Goal: Information Seeking & Learning: Learn about a topic

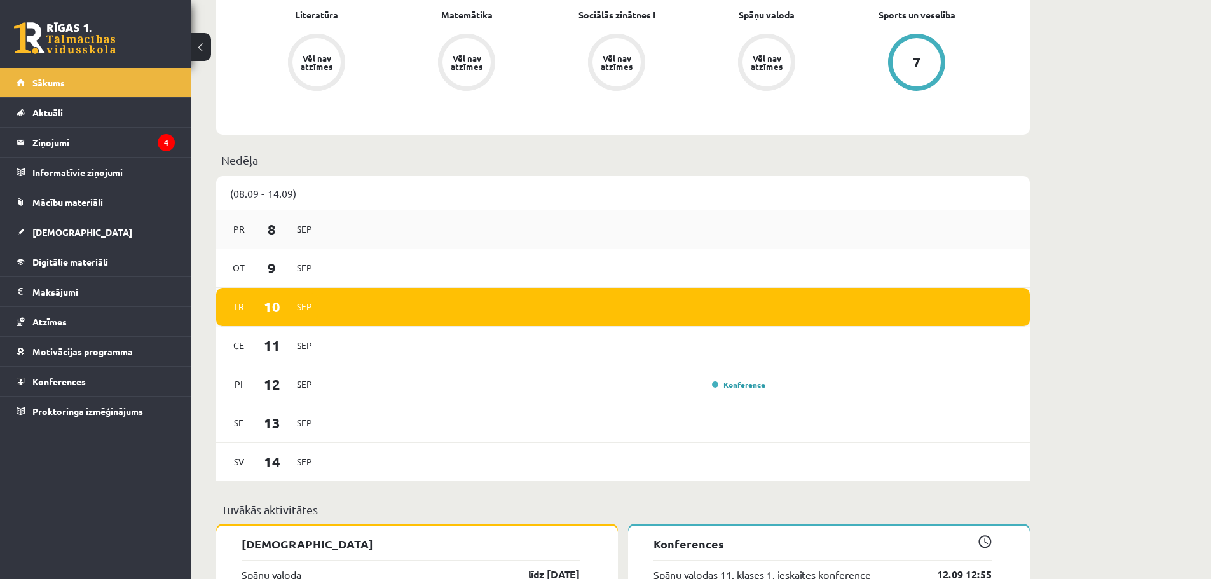
scroll to position [572, 0]
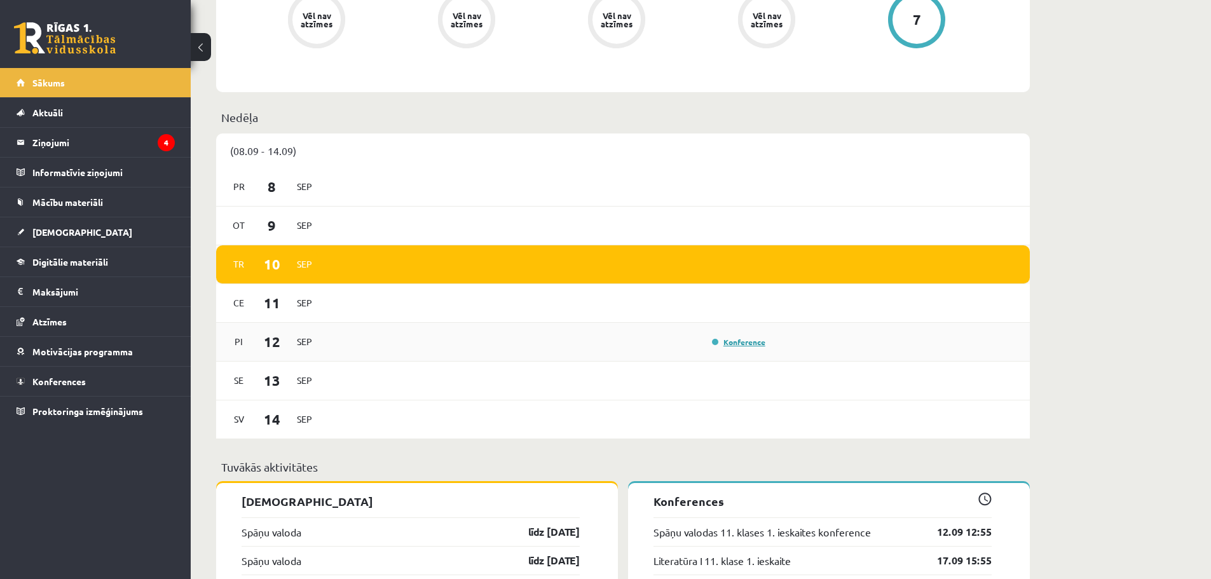
click at [730, 344] on link "Konference" at bounding box center [738, 342] width 53 height 10
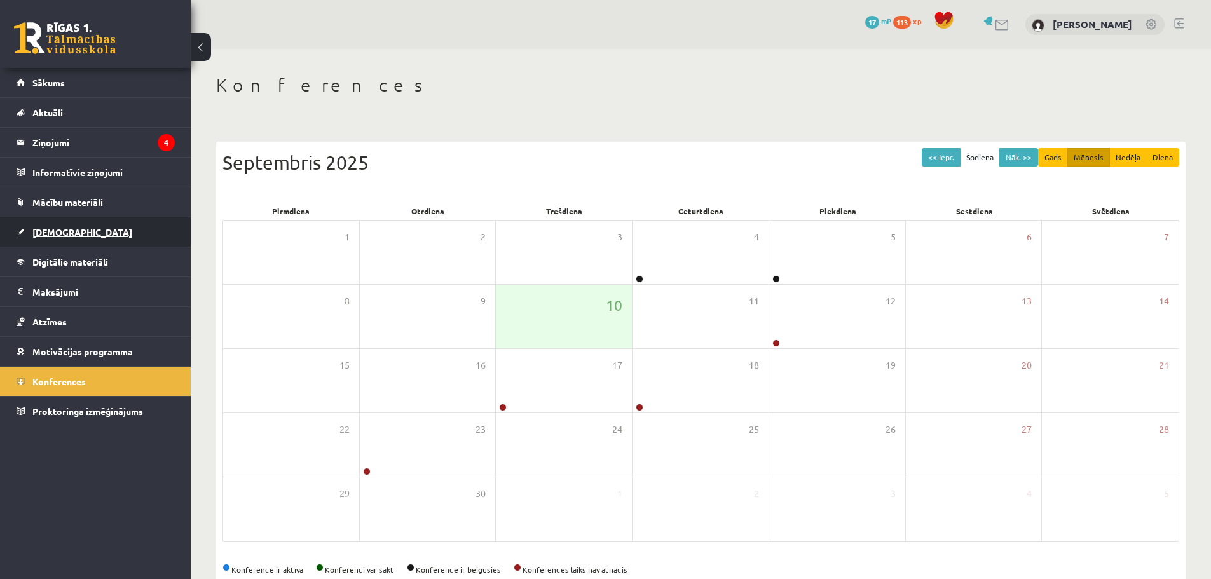
click at [58, 235] on span "[DEMOGRAPHIC_DATA]" at bounding box center [82, 231] width 100 height 11
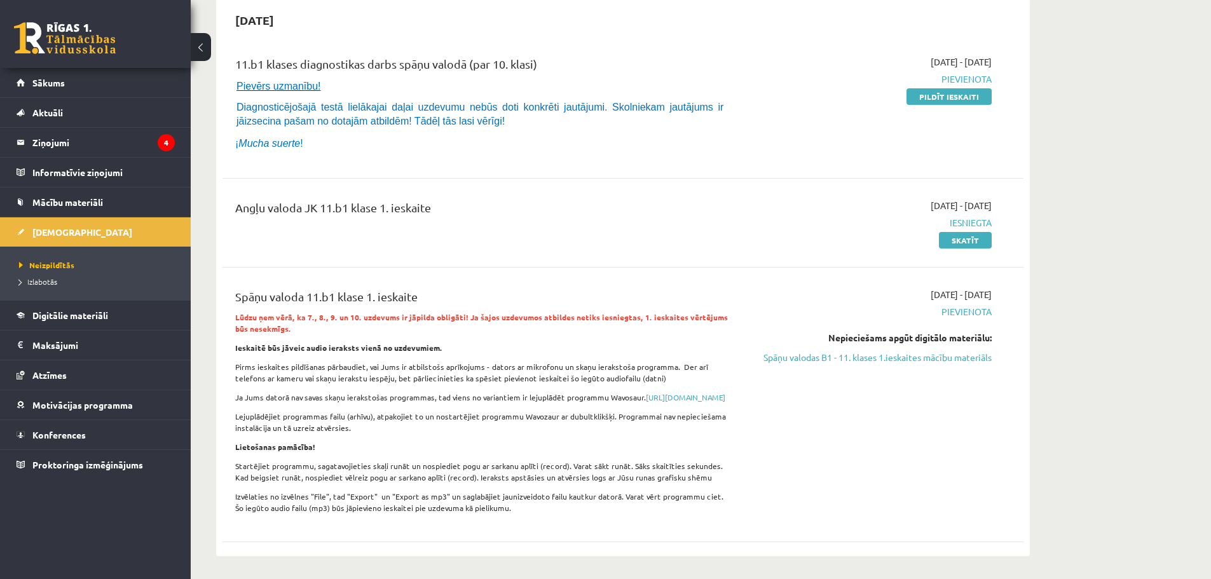
scroll to position [127, 0]
click at [974, 244] on link "Skatīt" at bounding box center [965, 239] width 53 height 17
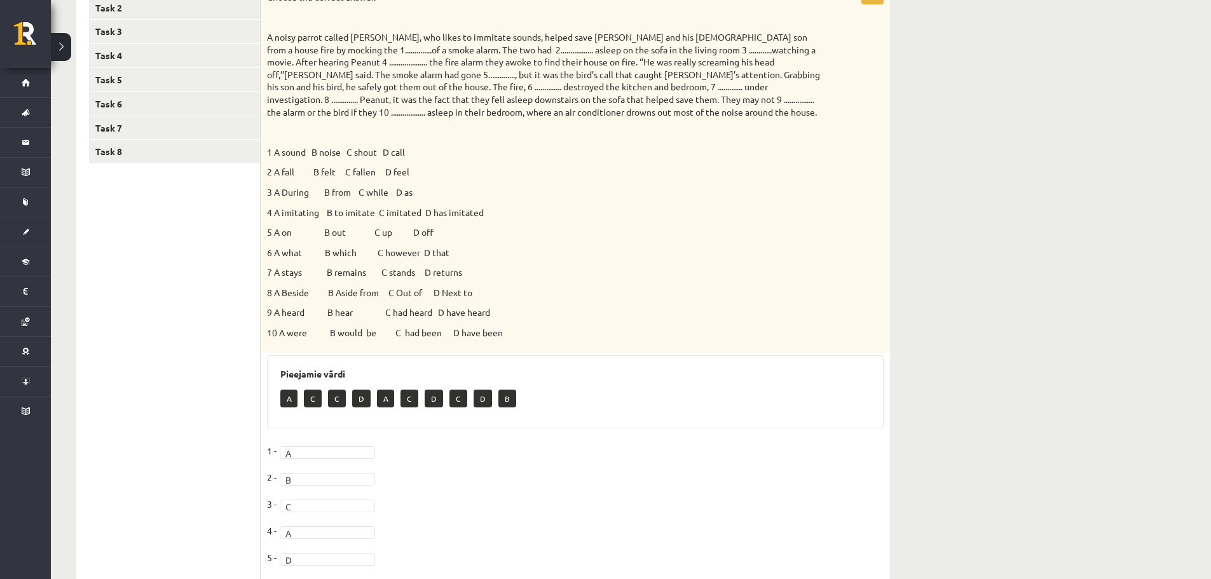
scroll to position [168, 0]
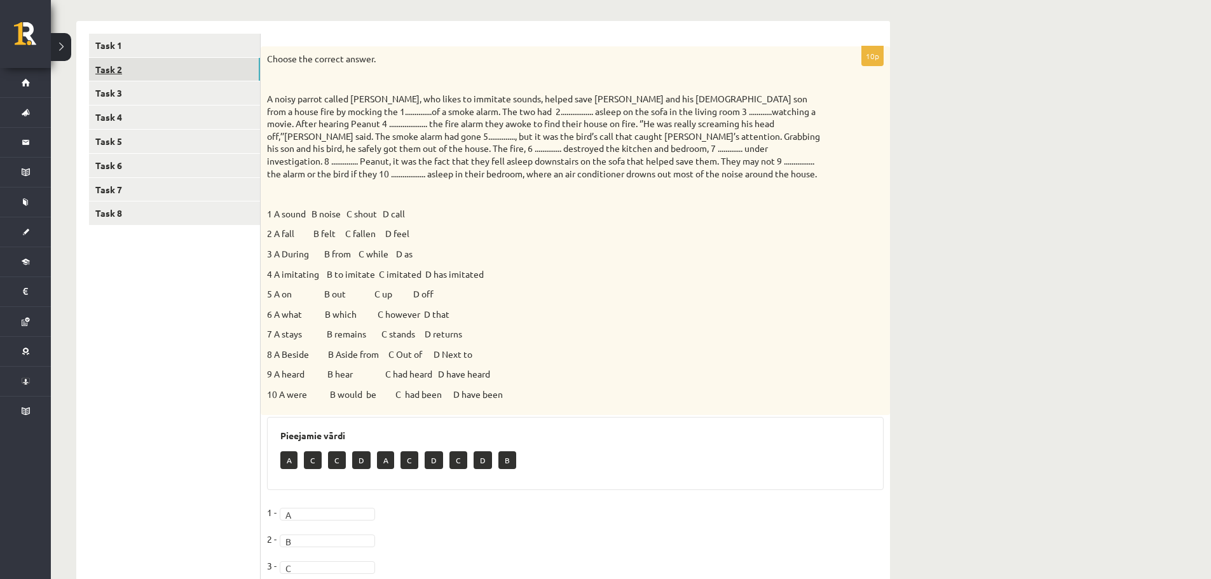
click at [102, 72] on link "Task 2" at bounding box center [174, 70] width 171 height 24
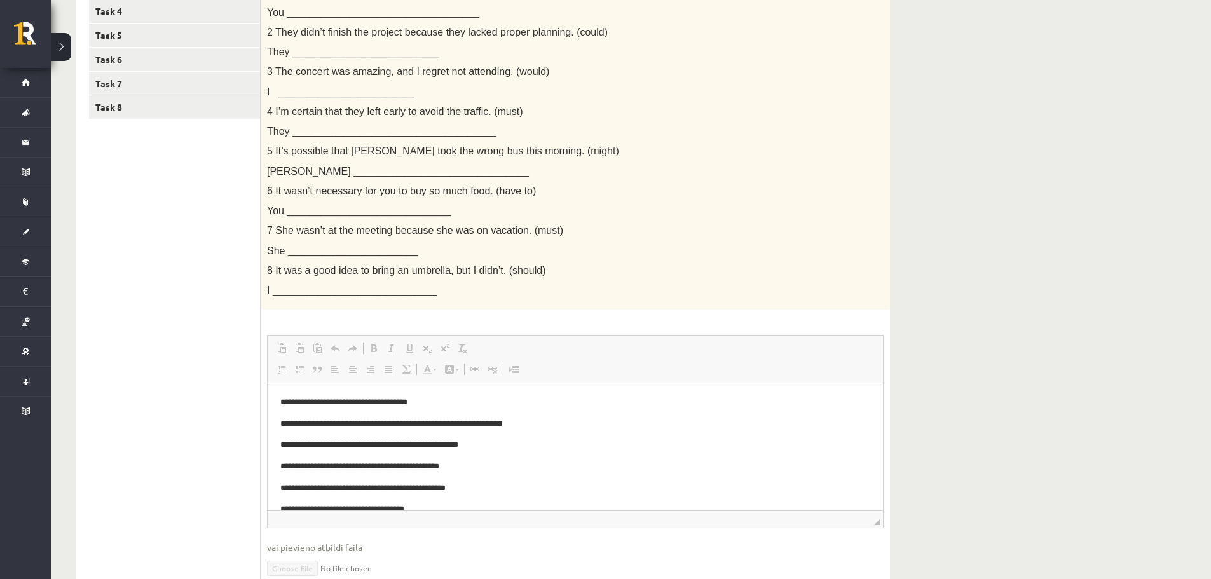
scroll to position [225, 0]
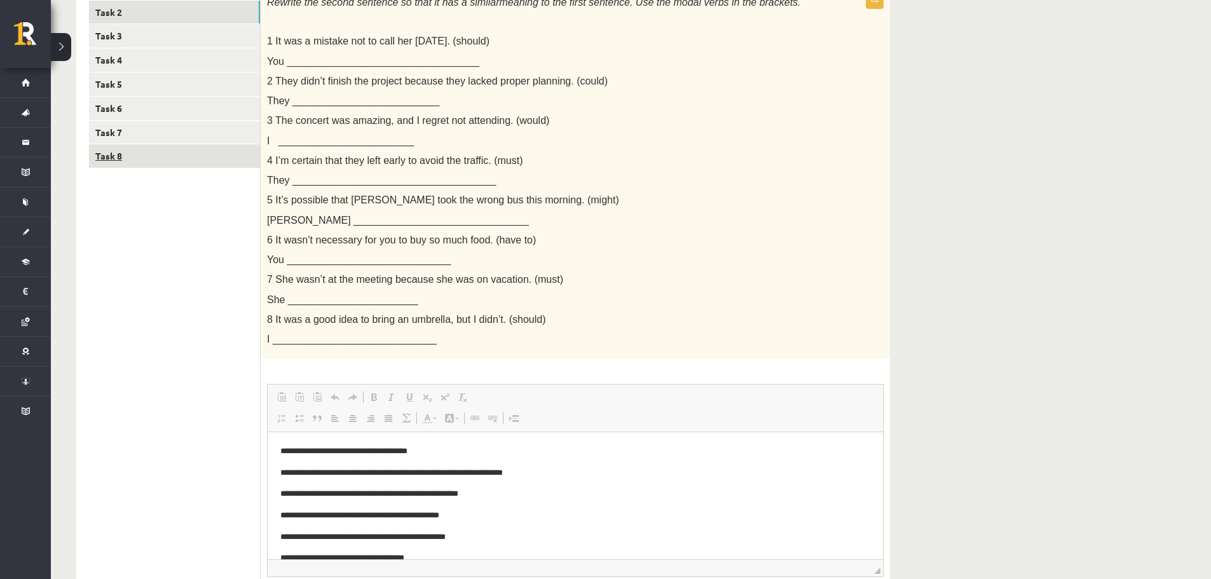
click at [129, 158] on link "Task 8" at bounding box center [174, 156] width 171 height 24
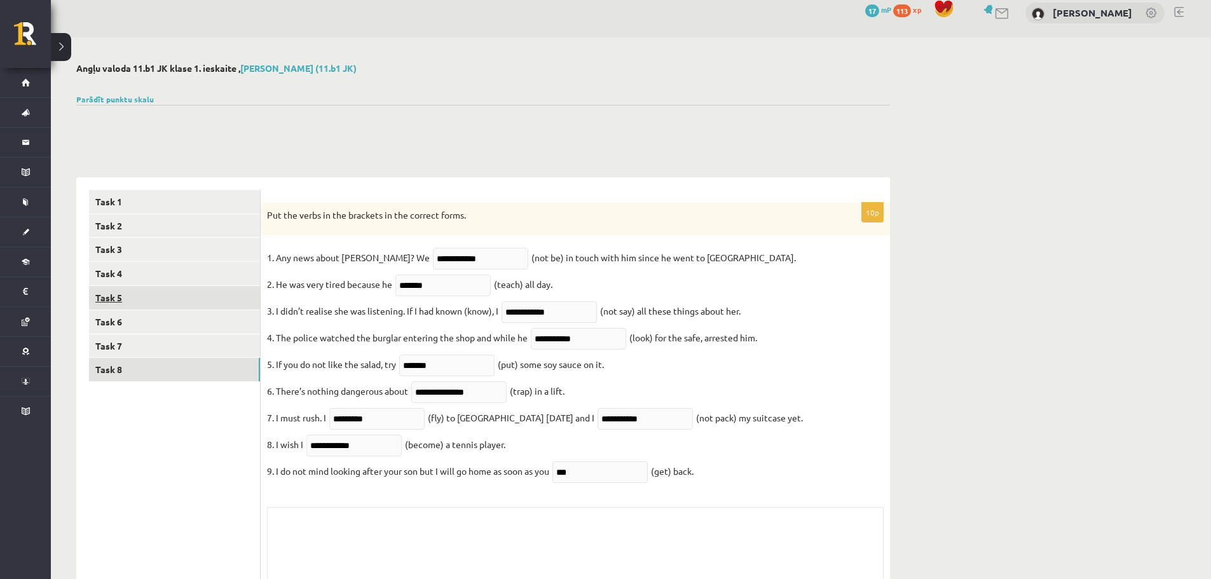
scroll to position [0, 0]
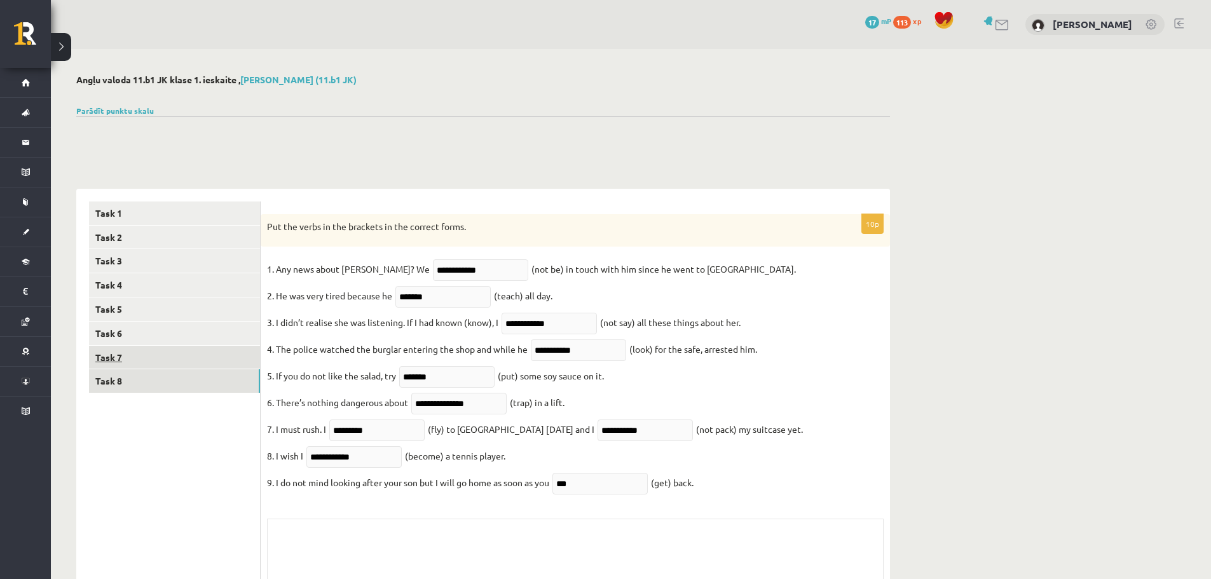
click at [120, 358] on link "Task 7" at bounding box center [174, 358] width 171 height 24
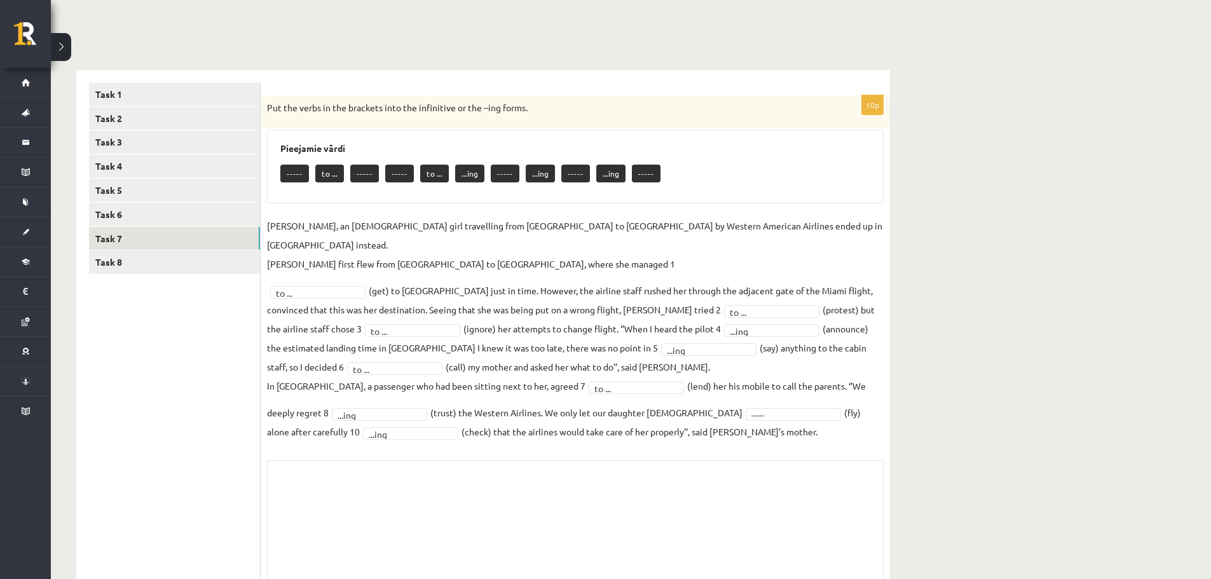
scroll to position [153, 0]
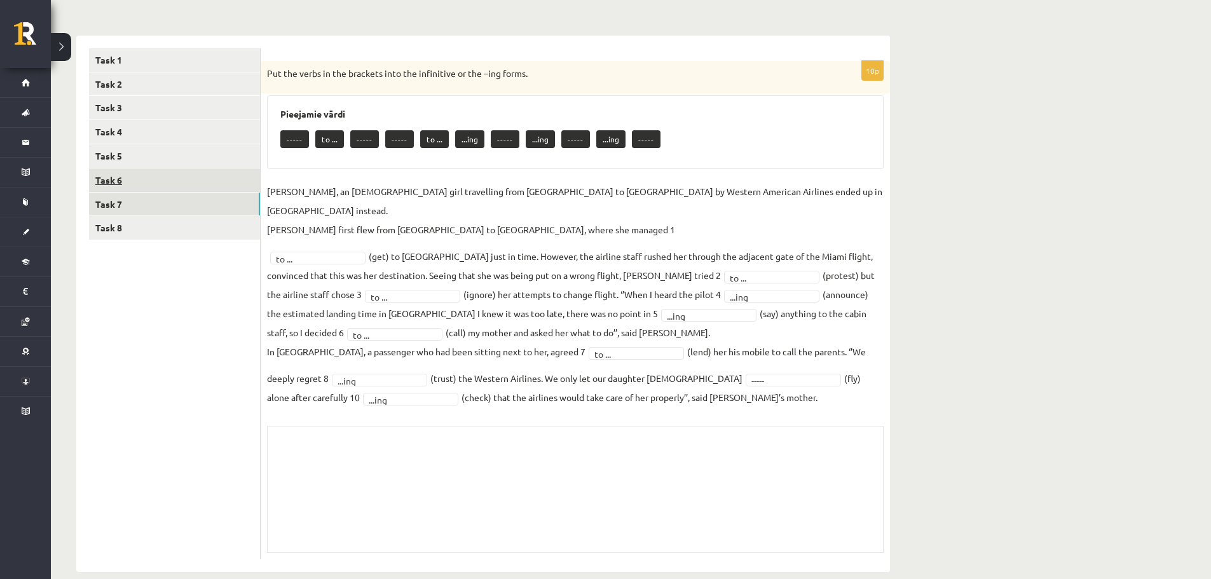
click at [156, 185] on link "Task 6" at bounding box center [174, 180] width 171 height 24
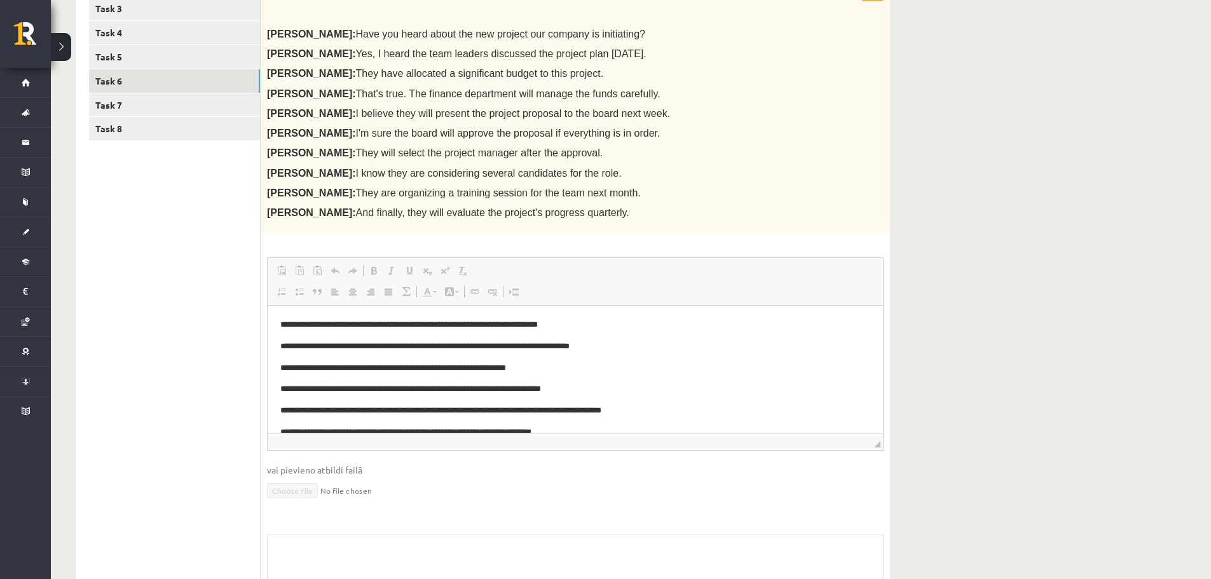
scroll to position [0, 0]
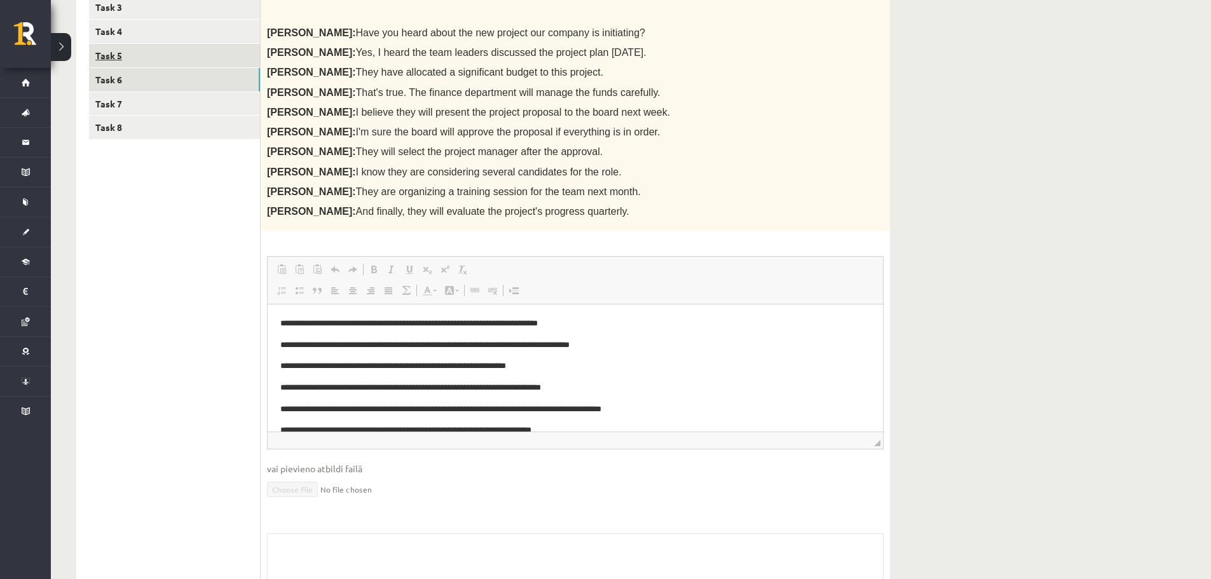
click at [137, 49] on link "Task 5" at bounding box center [174, 56] width 171 height 24
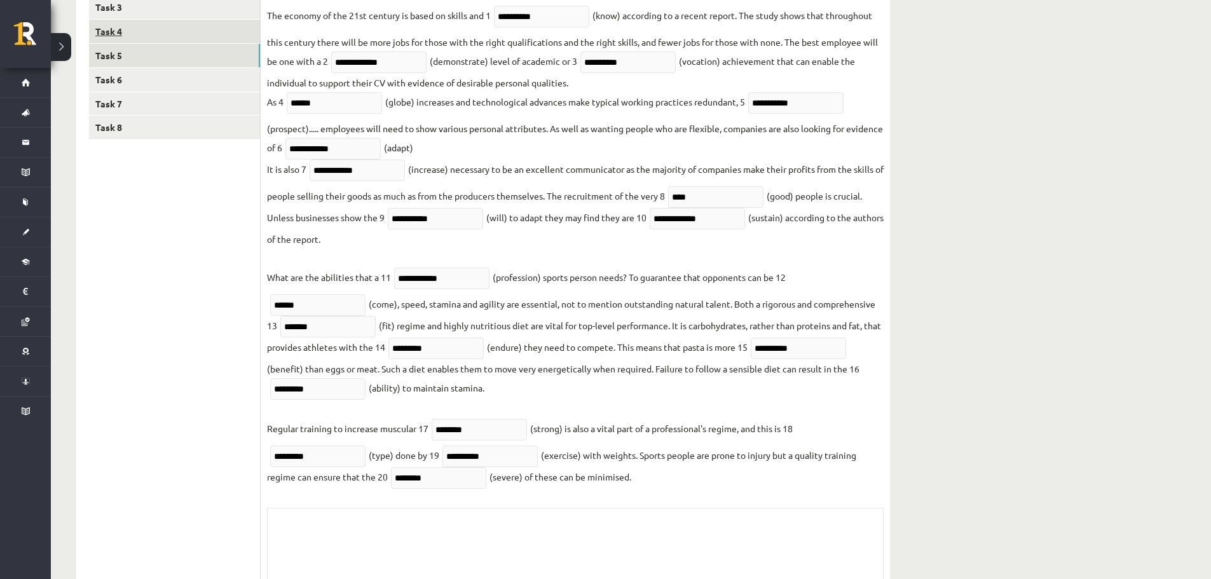
click at [139, 25] on link "Task 4" at bounding box center [174, 32] width 171 height 24
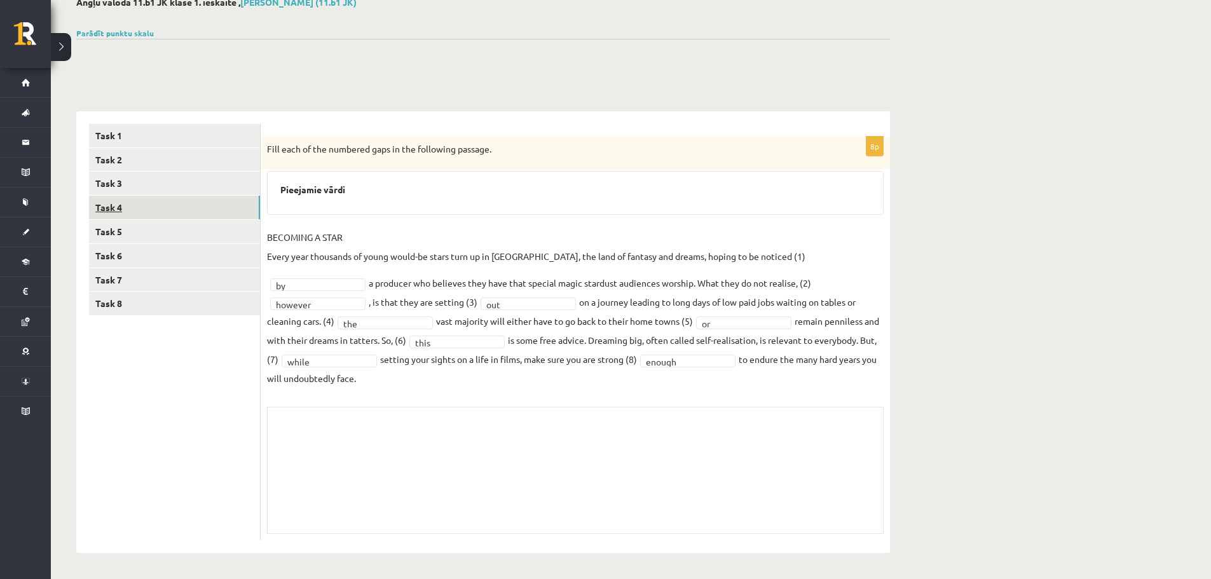
scroll to position [58, 0]
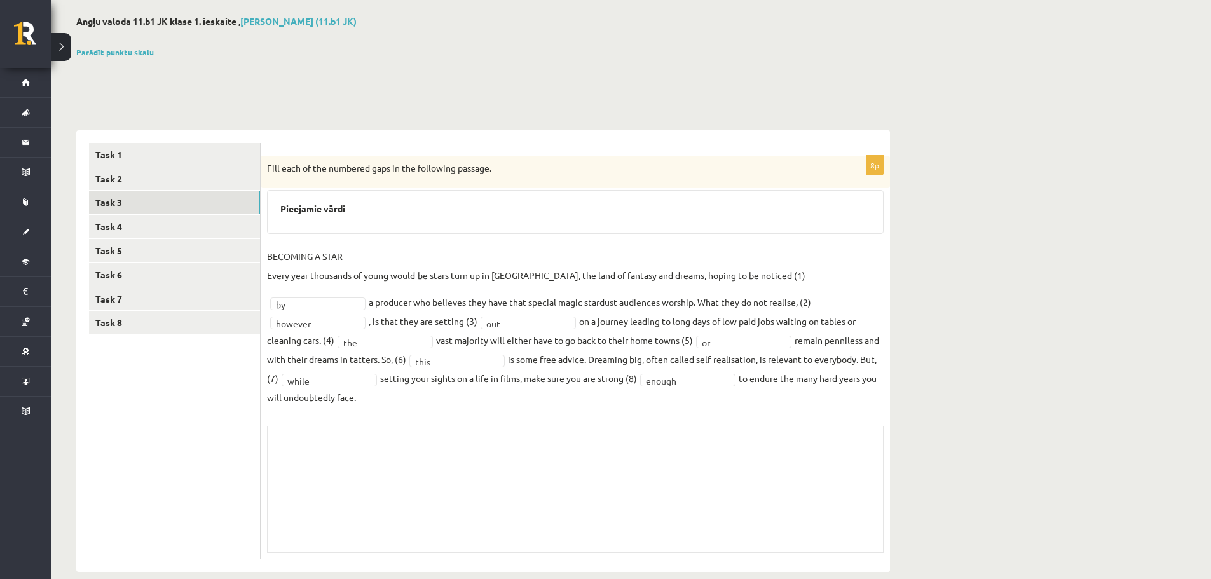
click at [159, 193] on link "Task 3" at bounding box center [174, 203] width 171 height 24
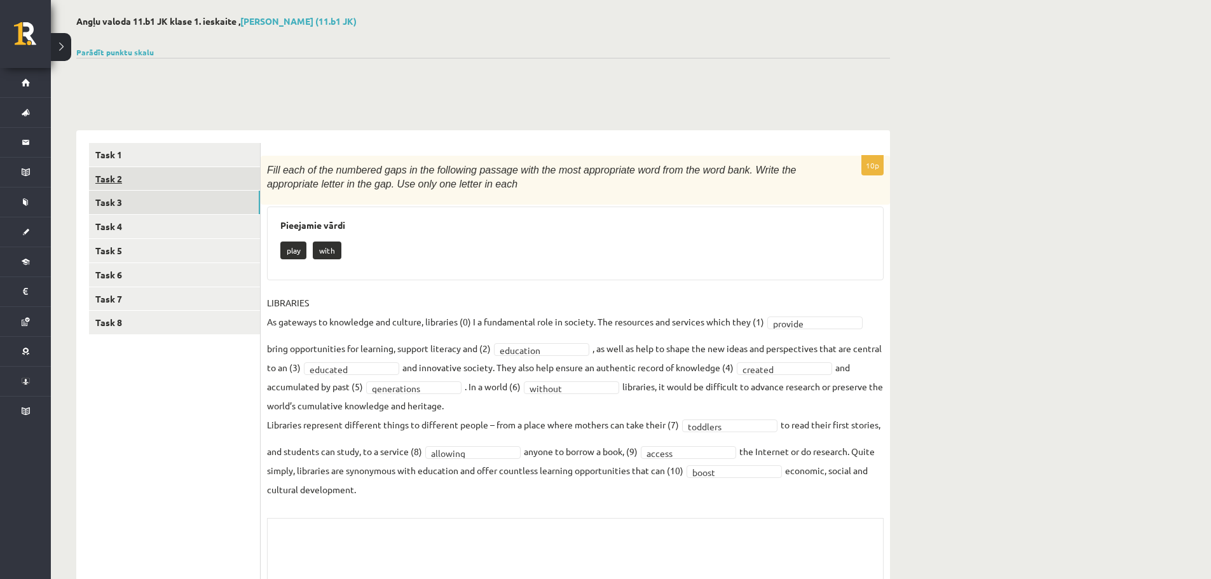
click at [157, 185] on link "Task 2" at bounding box center [174, 179] width 171 height 24
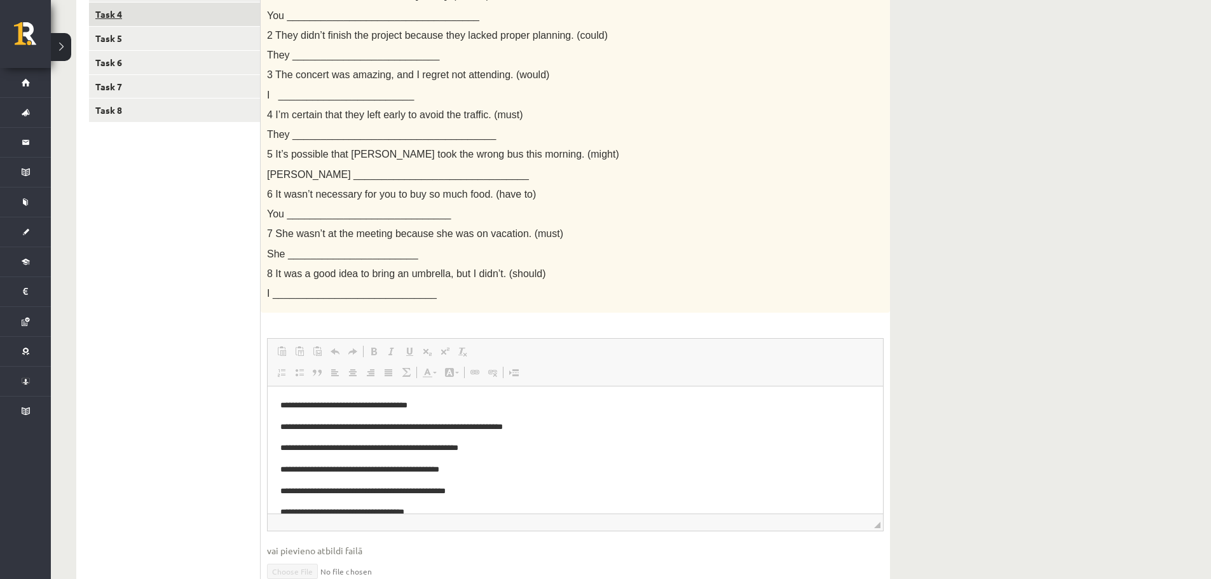
scroll to position [122, 0]
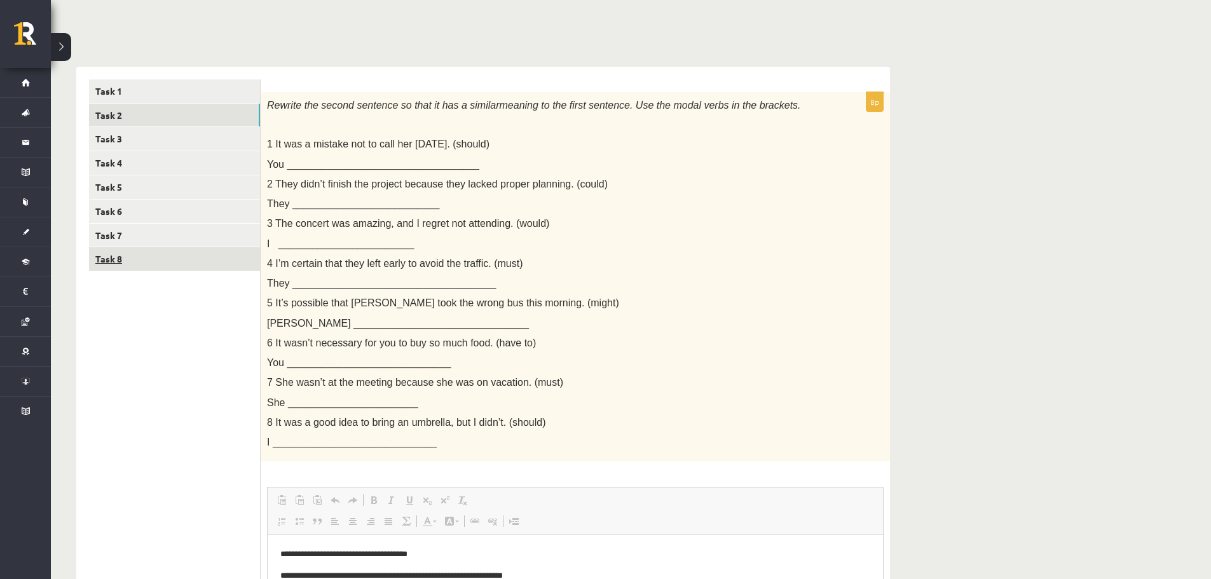
click at [118, 261] on link "Task 8" at bounding box center [174, 259] width 171 height 24
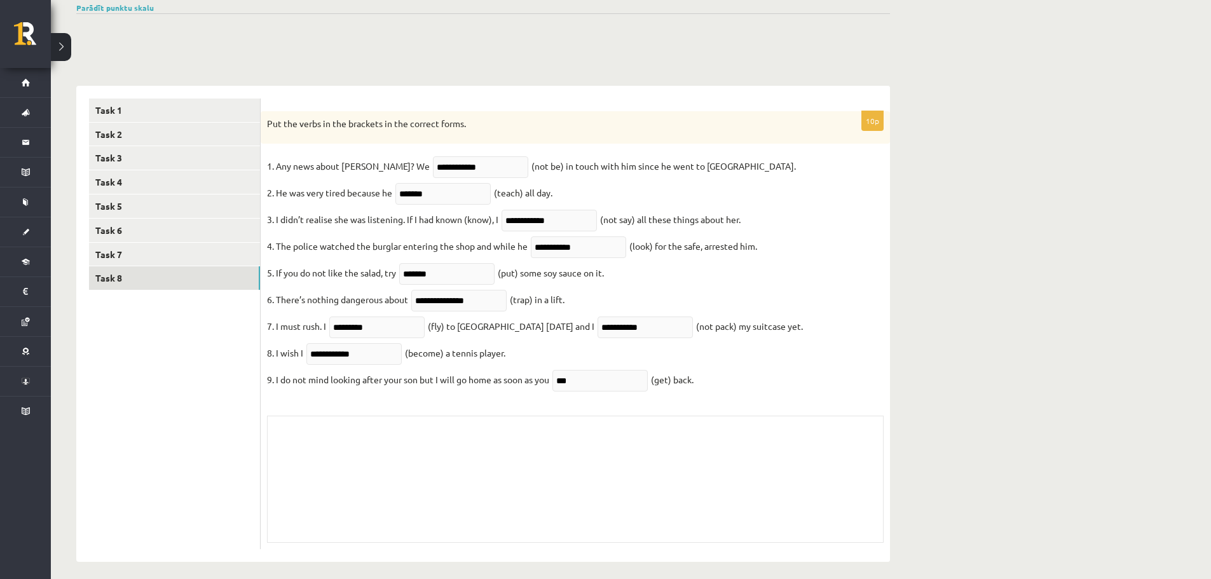
scroll to position [123, 0]
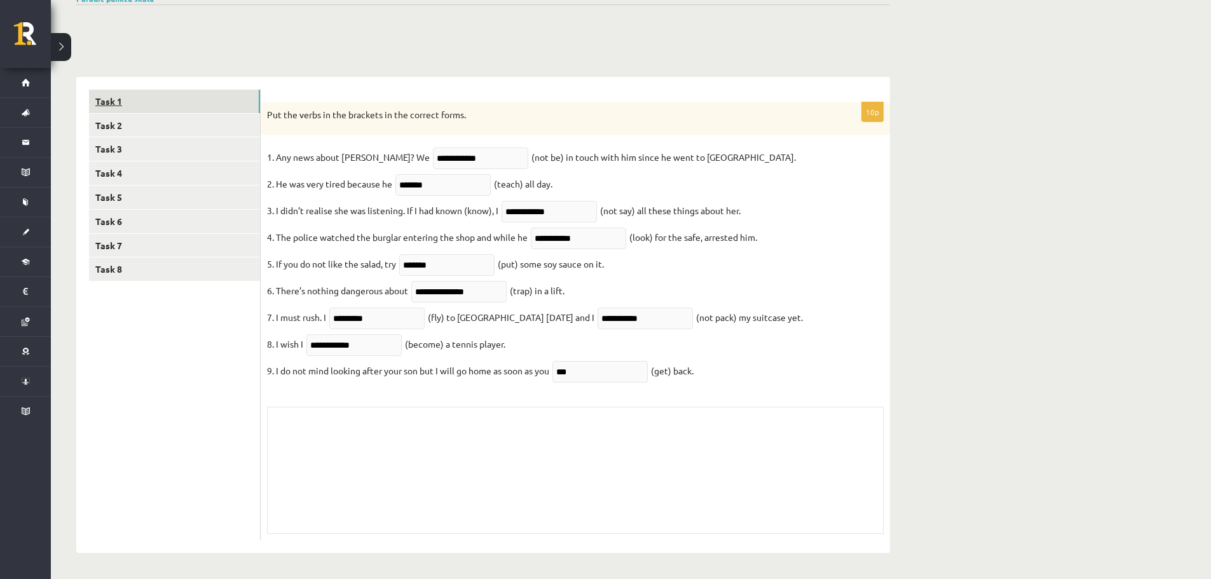
click at [123, 90] on link "Task 1" at bounding box center [174, 102] width 171 height 24
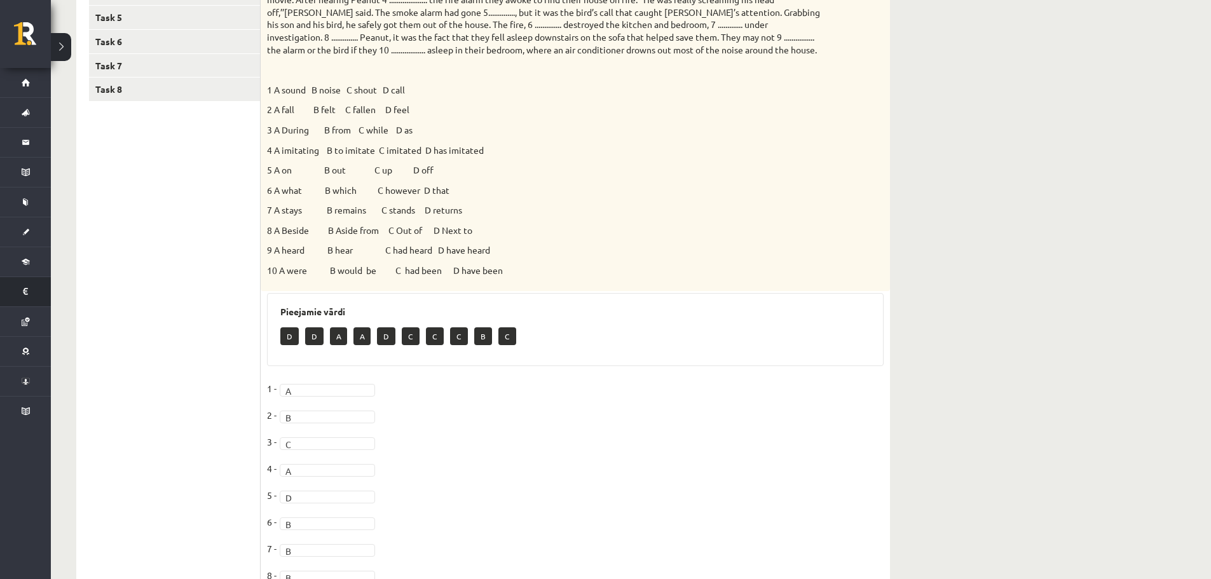
scroll to position [250, 0]
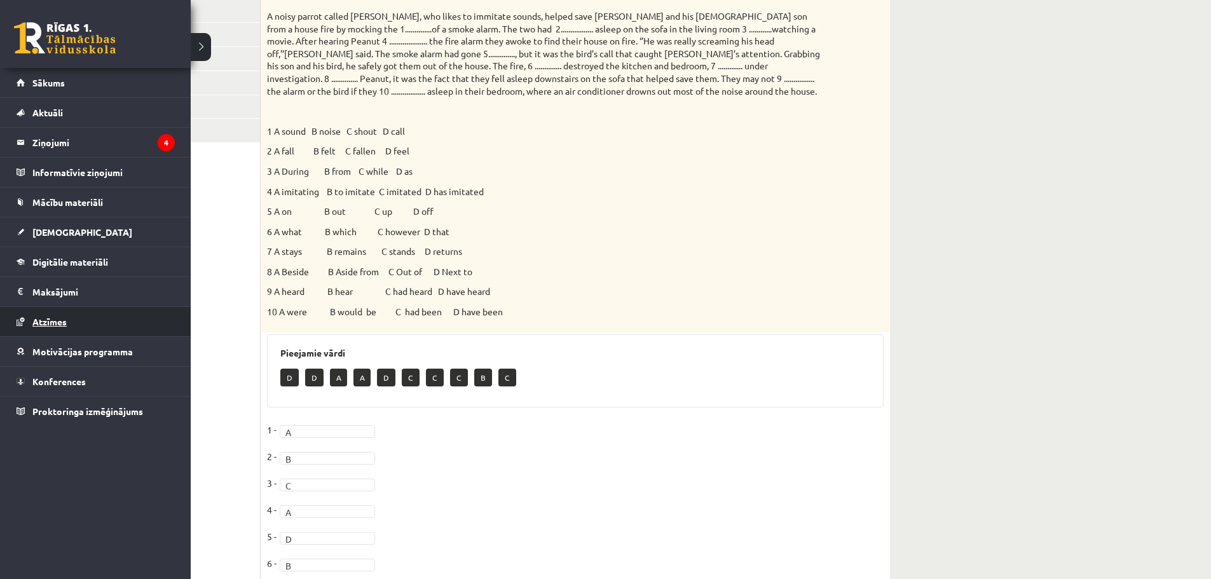
click at [51, 318] on span "Atzīmes" at bounding box center [49, 321] width 34 height 11
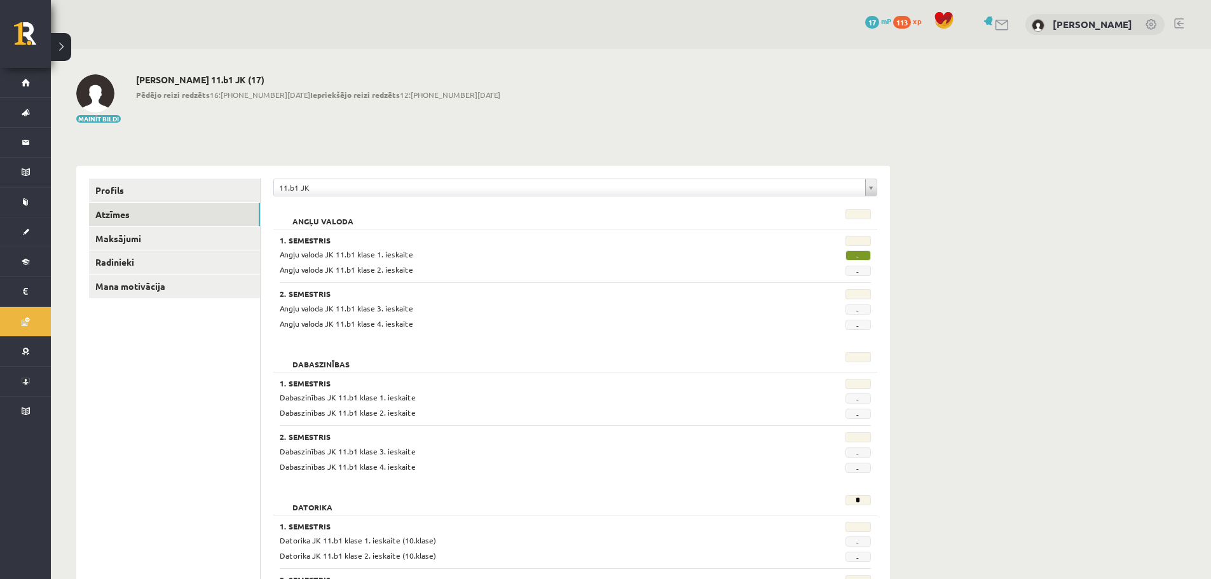
click at [857, 256] on span "-" at bounding box center [857, 255] width 25 height 10
click at [114, 235] on link "Maksājumi" at bounding box center [174, 239] width 171 height 24
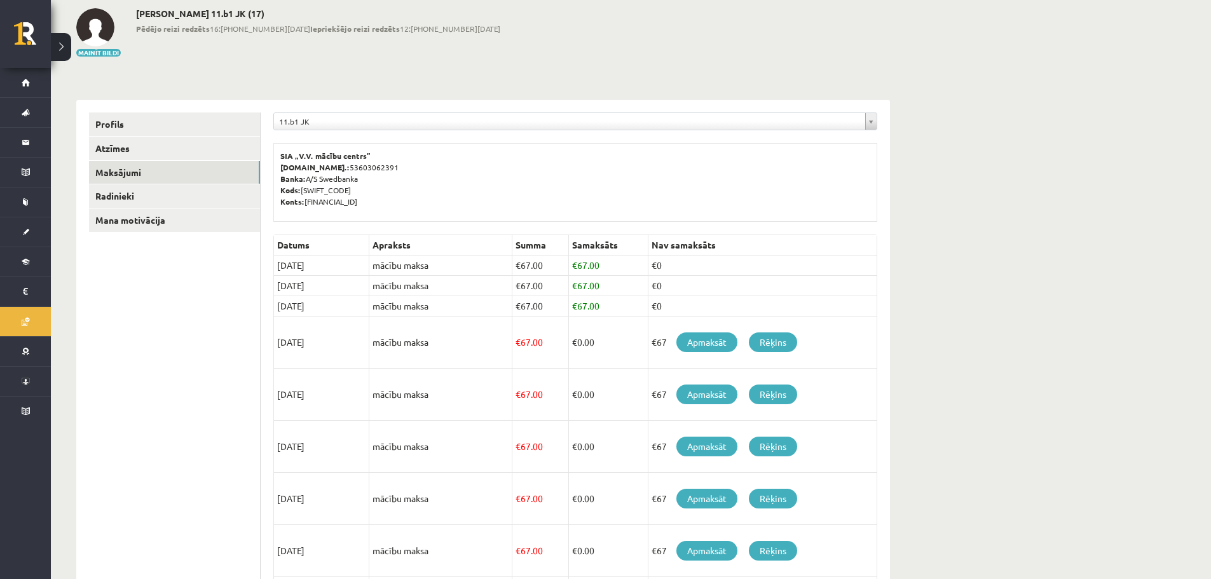
scroll to position [64, 0]
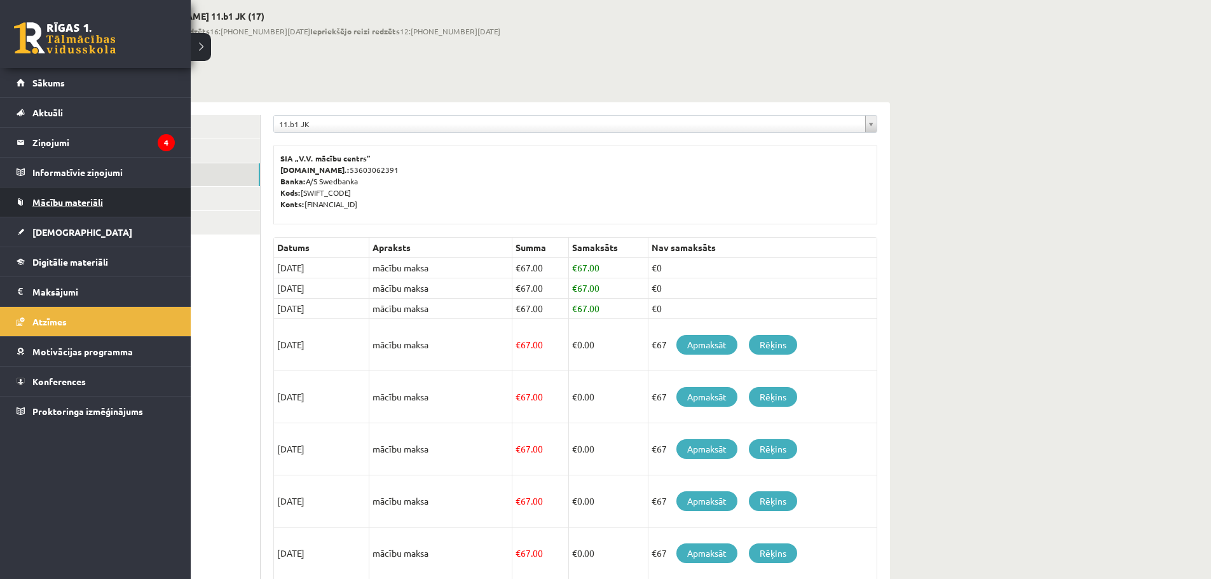
click at [48, 201] on span "Mācību materiāli" at bounding box center [67, 201] width 71 height 11
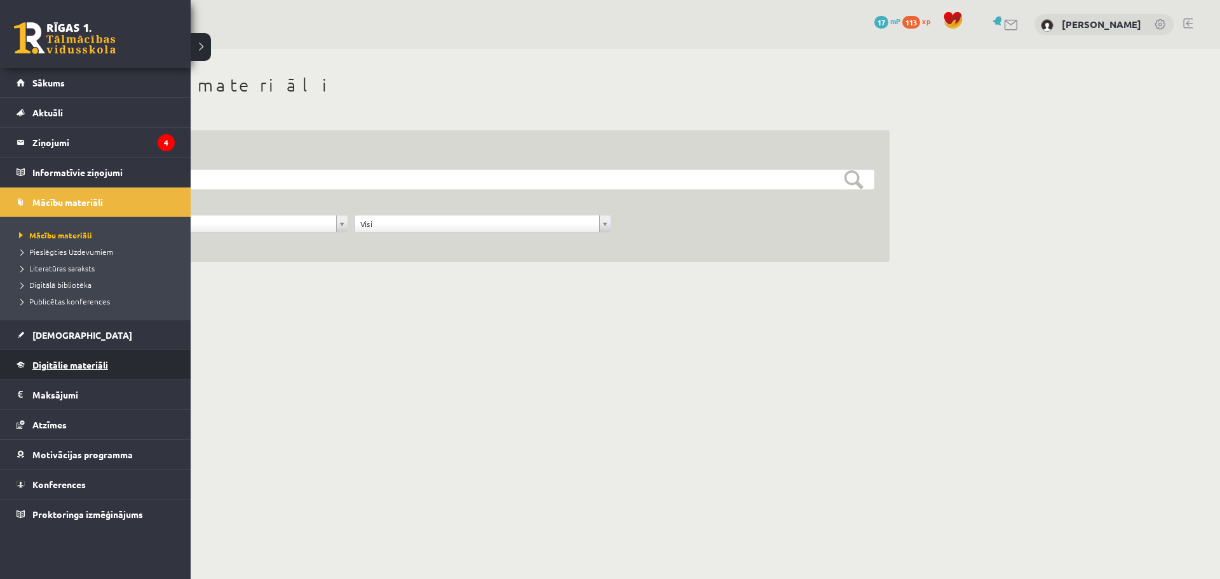
click at [65, 361] on span "Digitālie materiāli" at bounding box center [70, 364] width 76 height 11
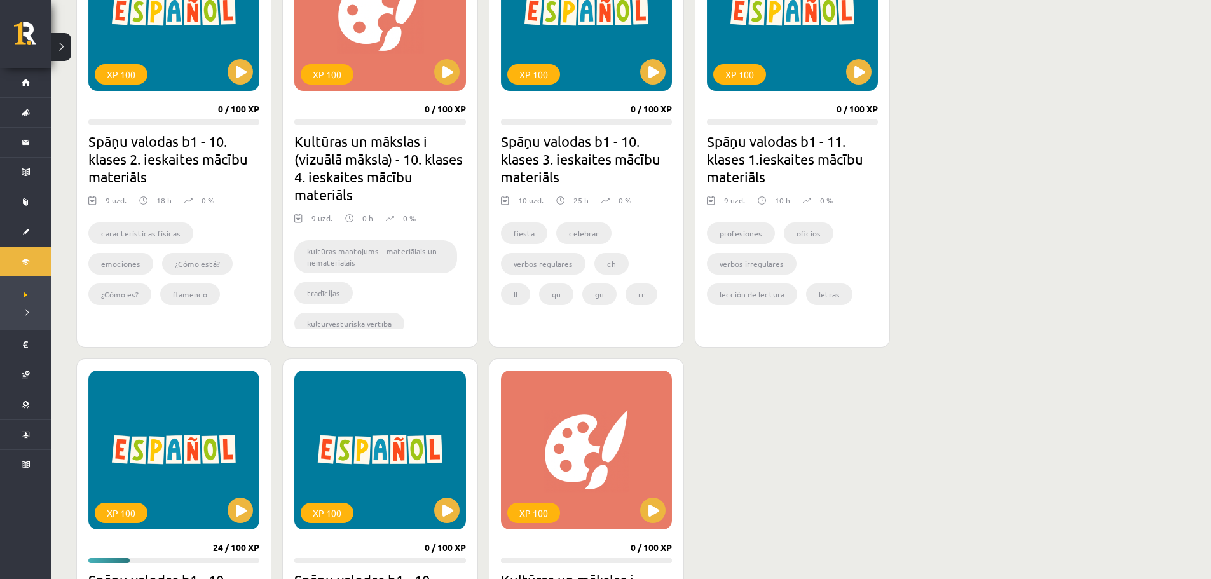
scroll to position [445, 0]
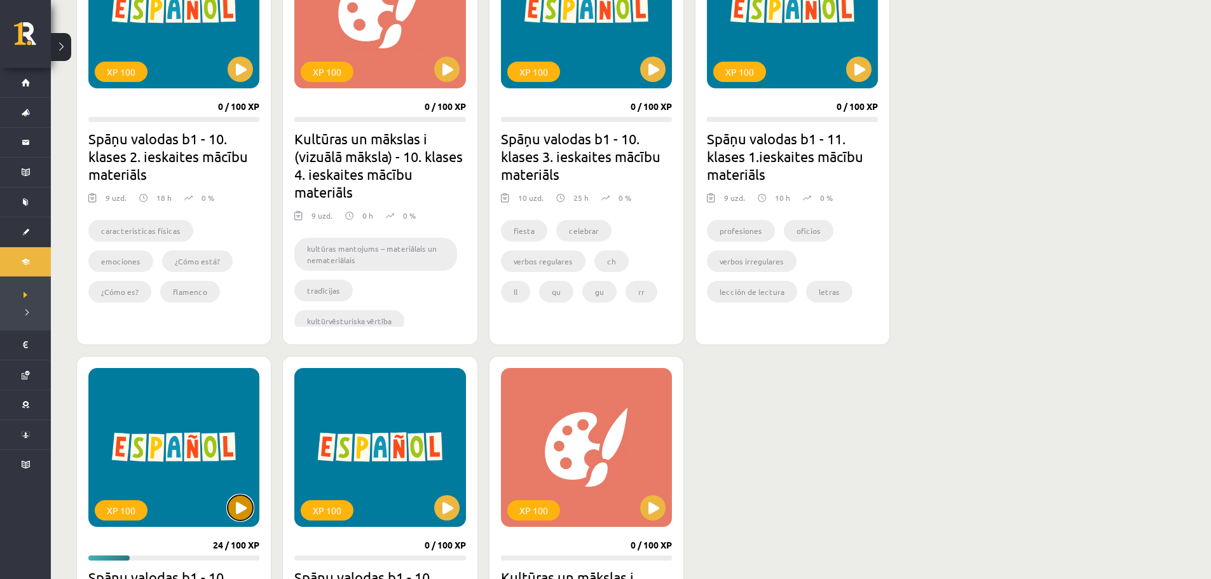
click at [233, 508] on button at bounding box center [240, 507] width 25 height 25
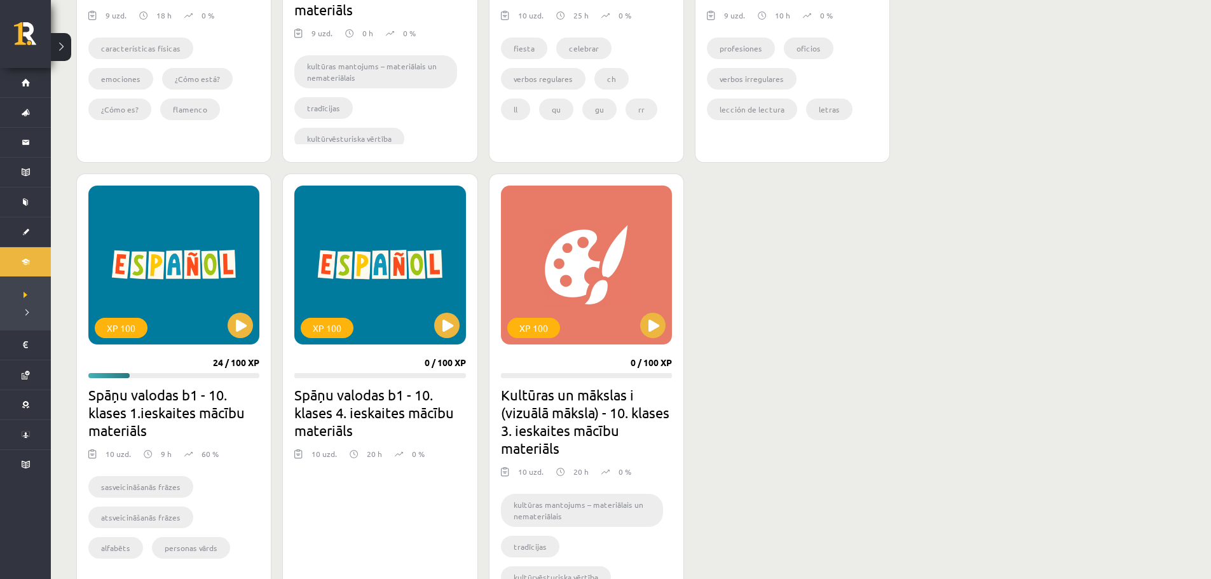
scroll to position [636, 0]
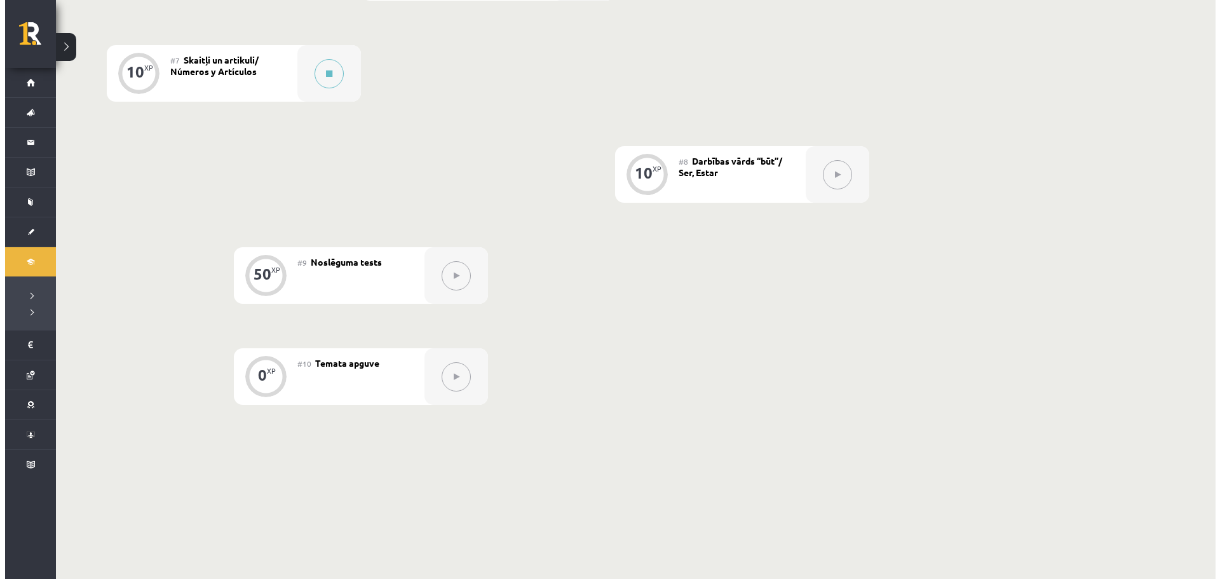
scroll to position [953, 0]
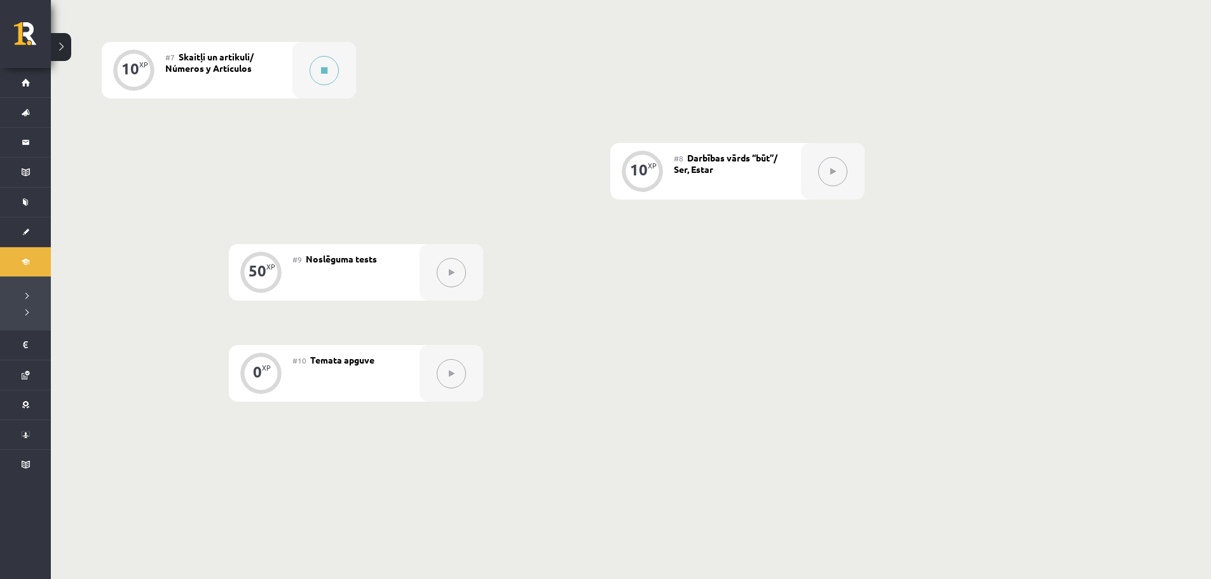
click at [229, 69] on span "Skaitļi un artikuli/ Números y Artículos" at bounding box center [209, 62] width 88 height 23
click at [303, 76] on div at bounding box center [324, 70] width 64 height 57
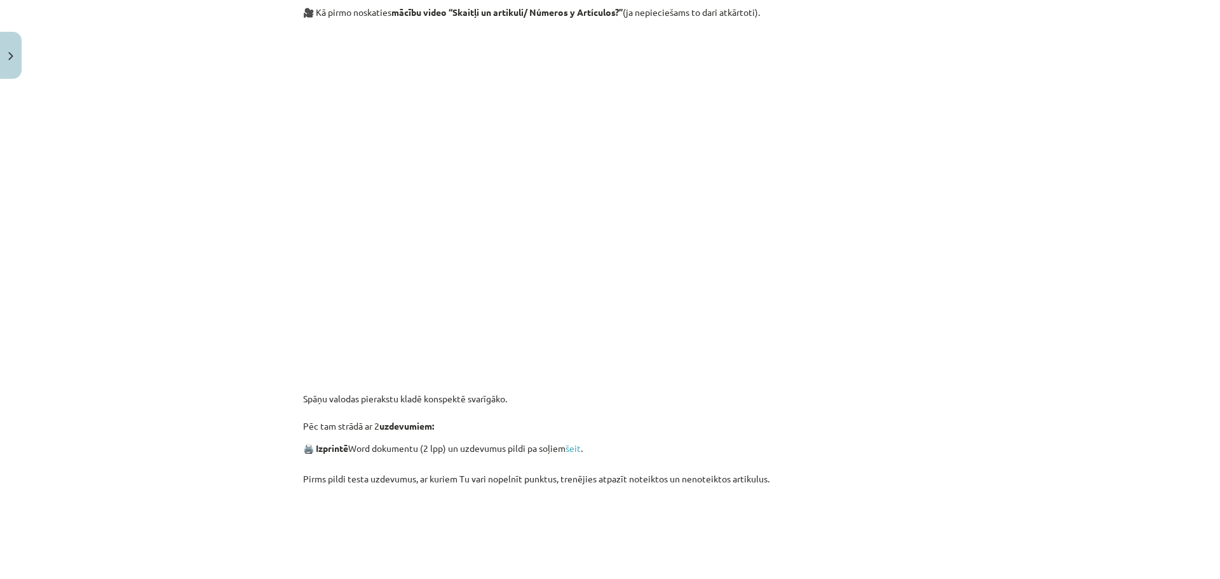
scroll to position [636, 0]
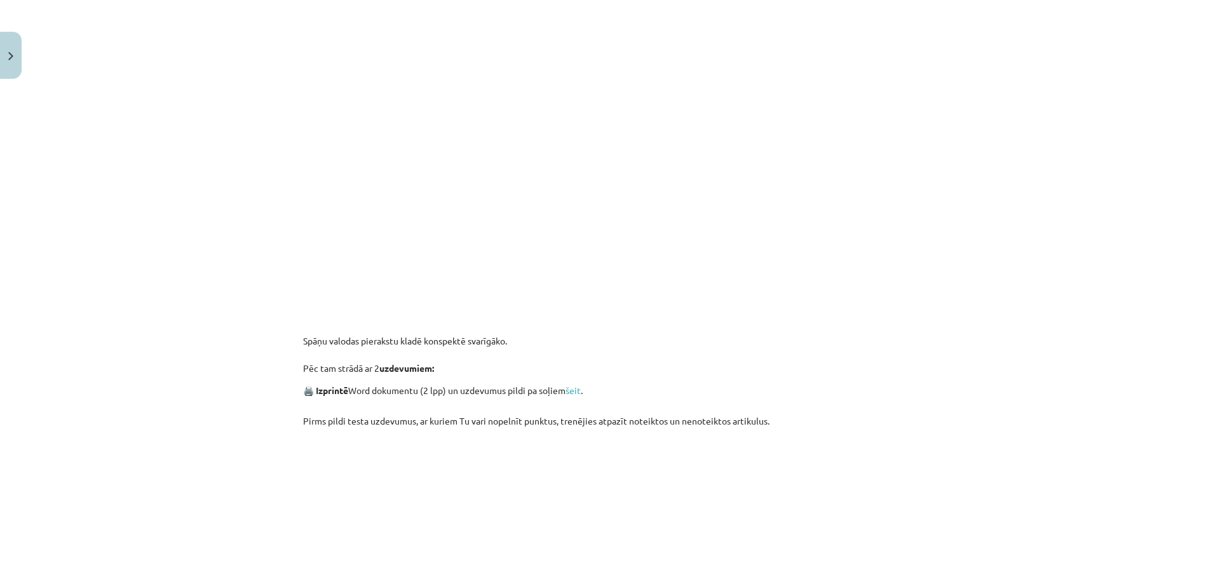
drag, startPoint x: 571, startPoint y: 359, endPoint x: 569, endPoint y: 366, distance: 7.2
drag, startPoint x: 569, startPoint y: 366, endPoint x: 573, endPoint y: 393, distance: 27.6
click at [573, 393] on link "šeit" at bounding box center [573, 390] width 15 height 11
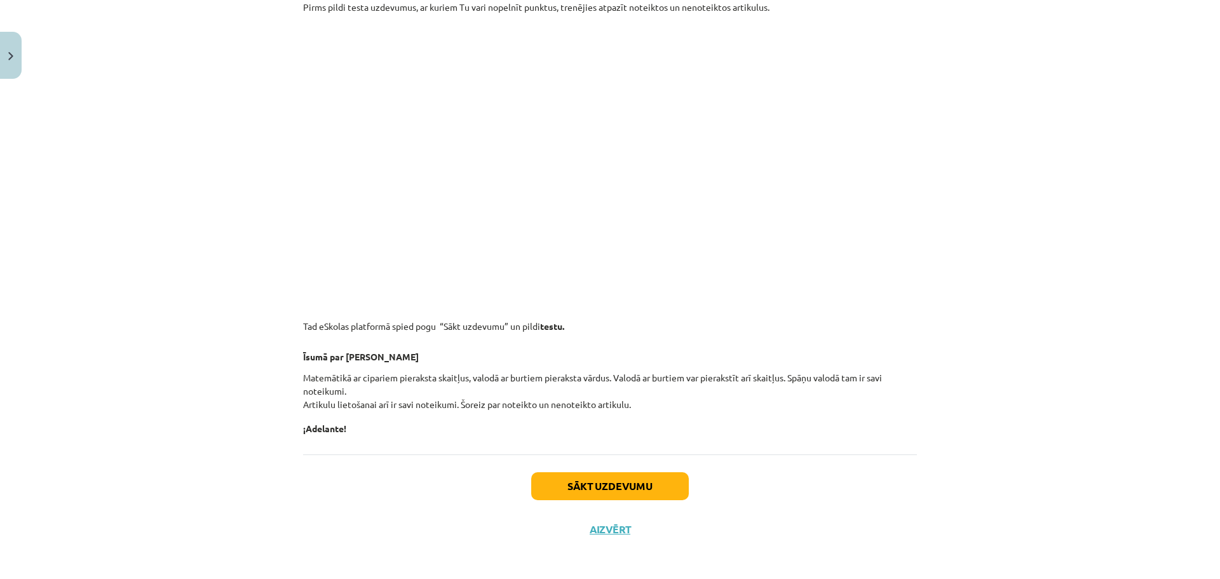
scroll to position [1054, 0]
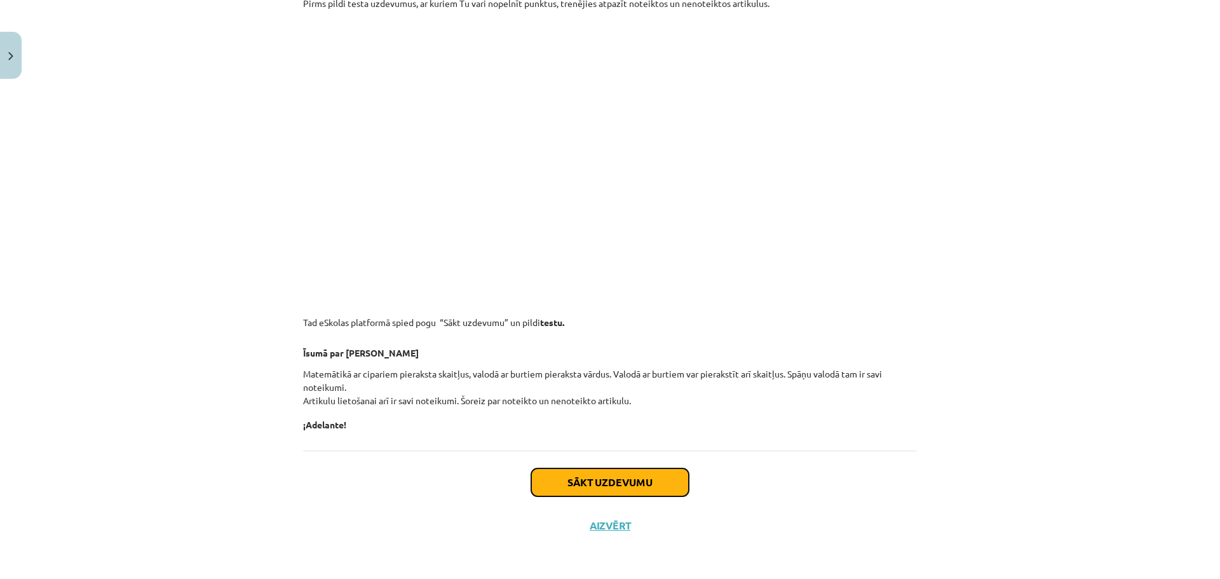
click at [600, 487] on button "Sākt uzdevumu" at bounding box center [610, 482] width 158 height 28
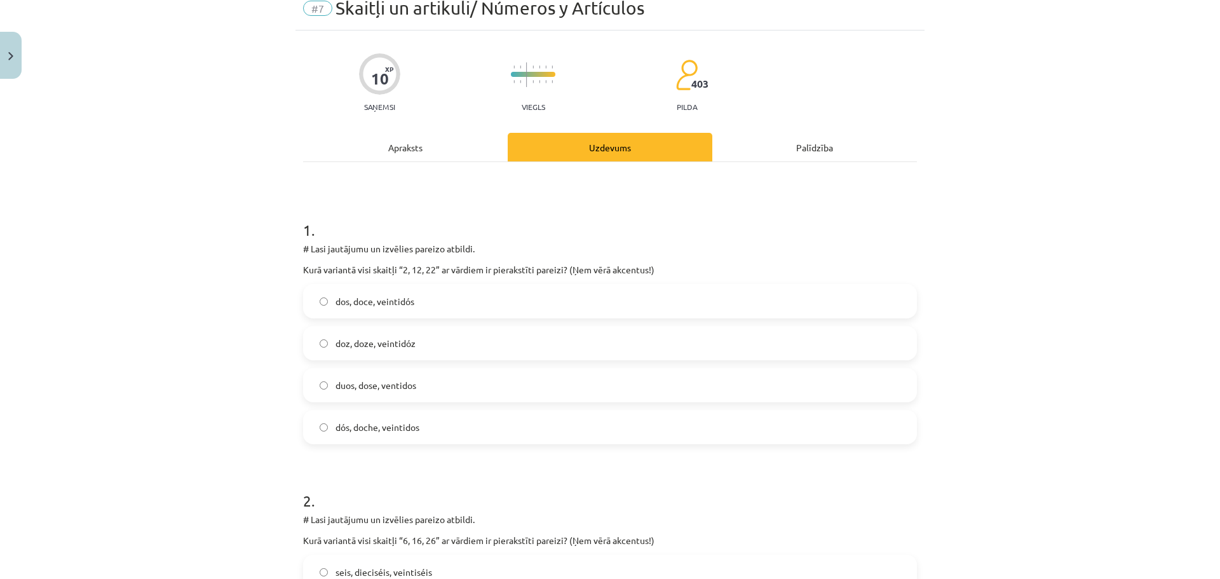
scroll to position [32, 0]
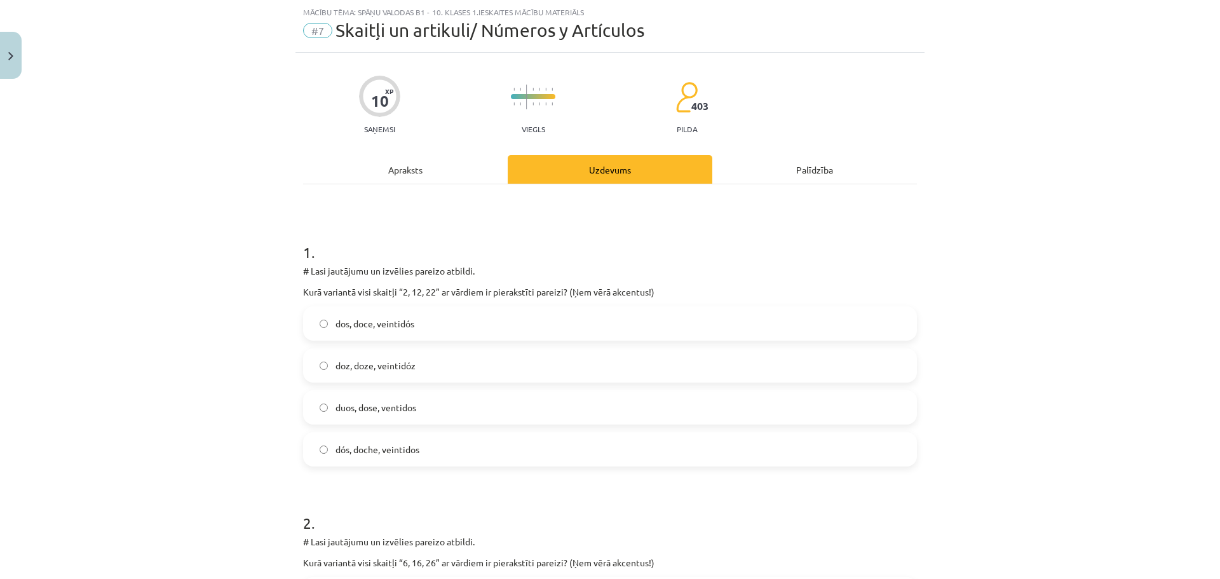
click at [405, 169] on div "Apraksts" at bounding box center [405, 169] width 205 height 29
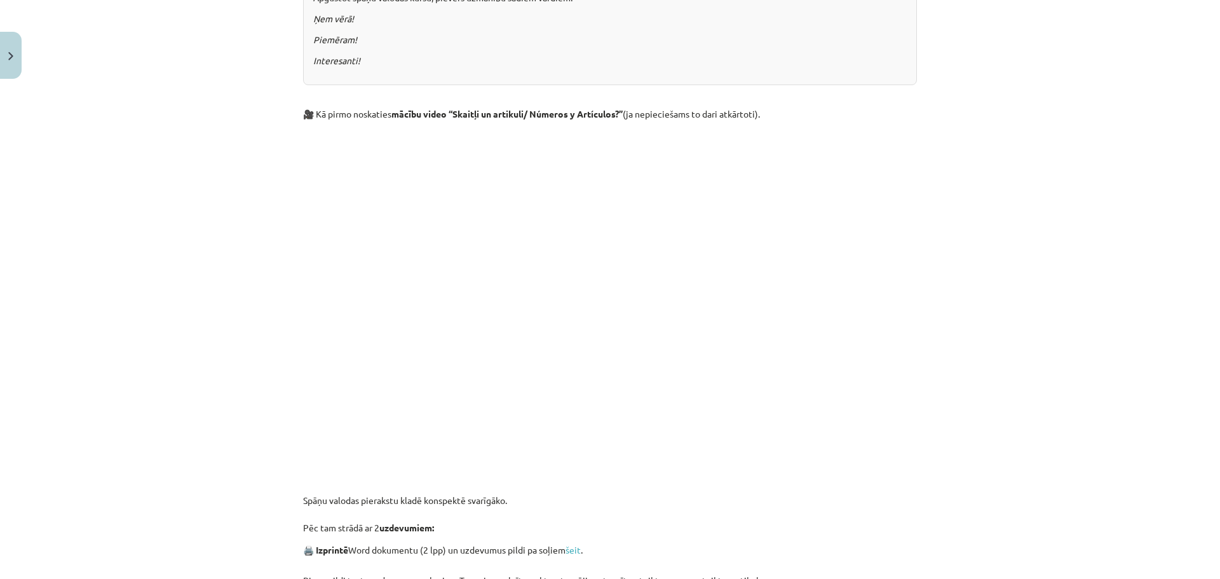
scroll to position [477, 0]
